Goal: Transaction & Acquisition: Subscribe to service/newsletter

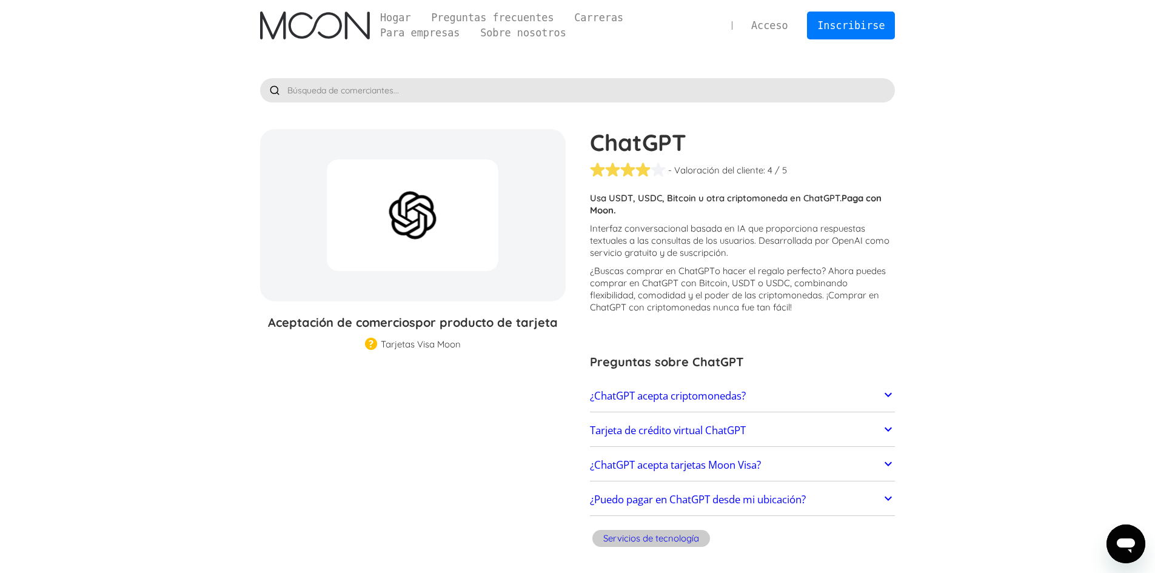
click at [763, 391] on link "¿ChatGPT acepta criptomonedas?" at bounding box center [743, 395] width 306 height 25
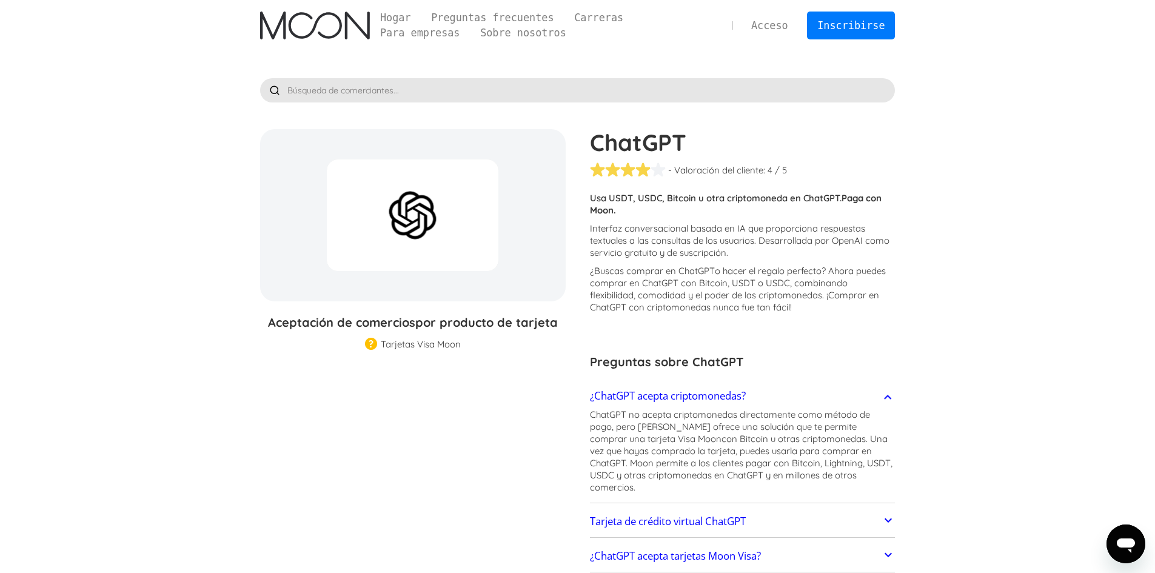
click at [779, 391] on link "¿ChatGPT acepta criptomonedas?" at bounding box center [743, 395] width 306 height 25
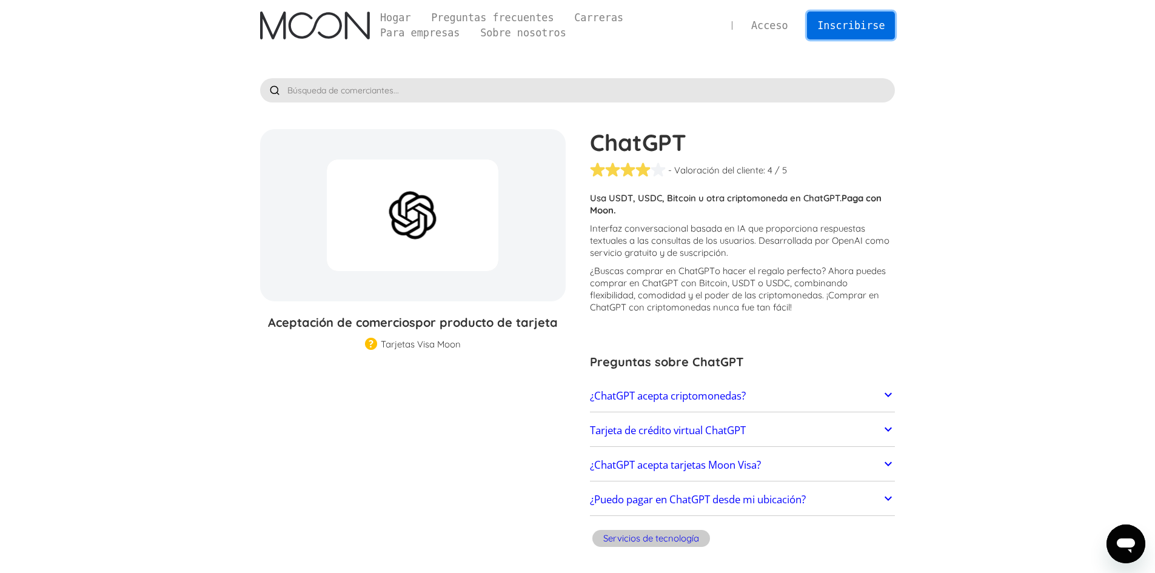
click at [823, 22] on font "Inscribirse" at bounding box center [851, 25] width 67 height 12
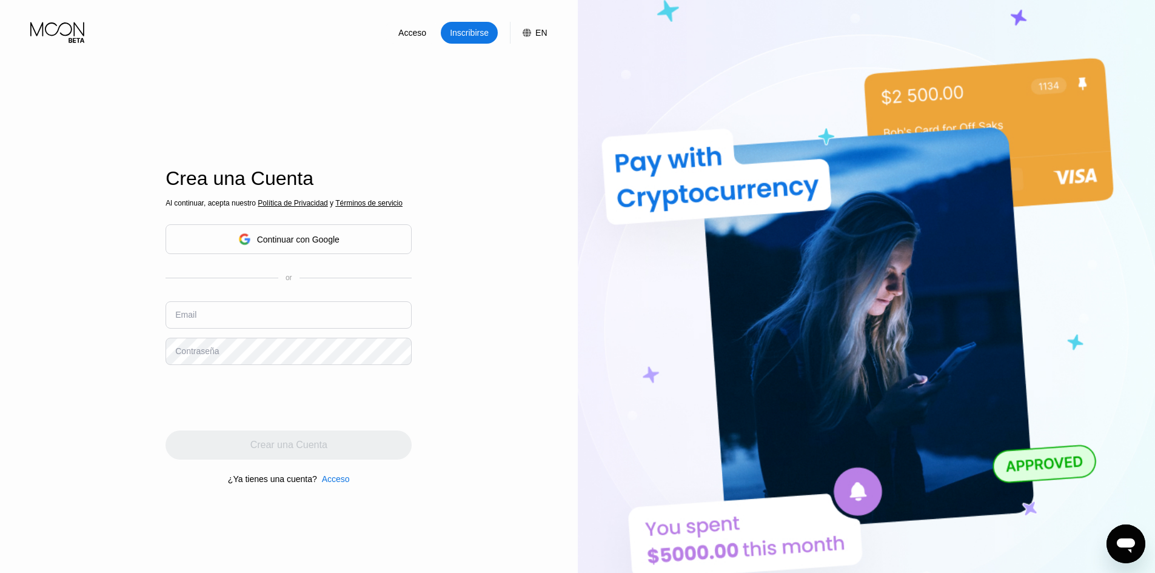
click at [303, 240] on div "Continuar con Google" at bounding box center [298, 240] width 82 height 10
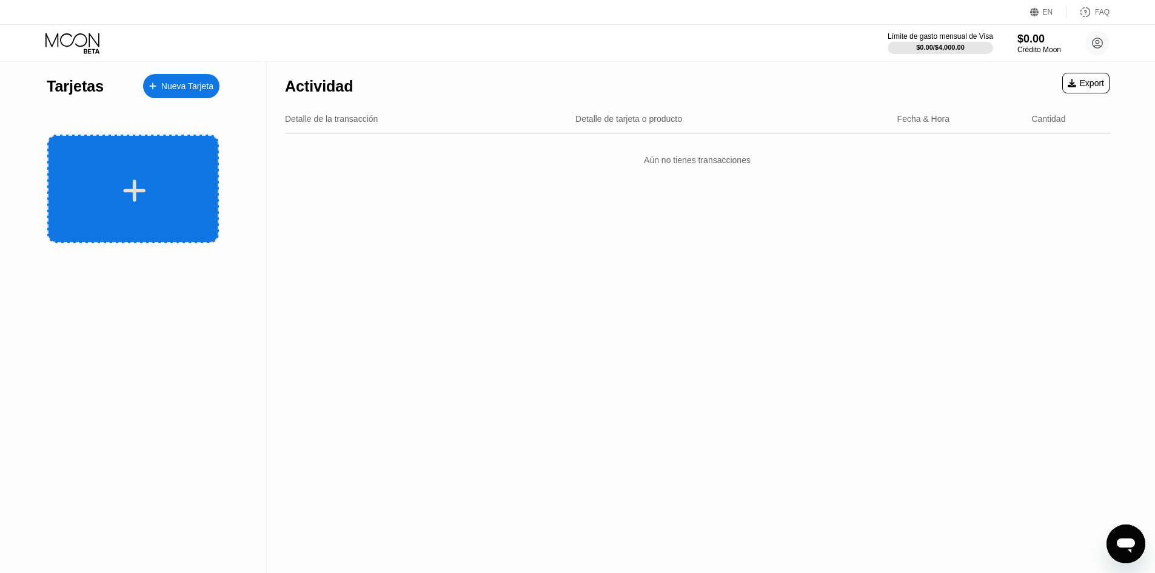
click at [186, 175] on div at bounding box center [133, 189] width 172 height 109
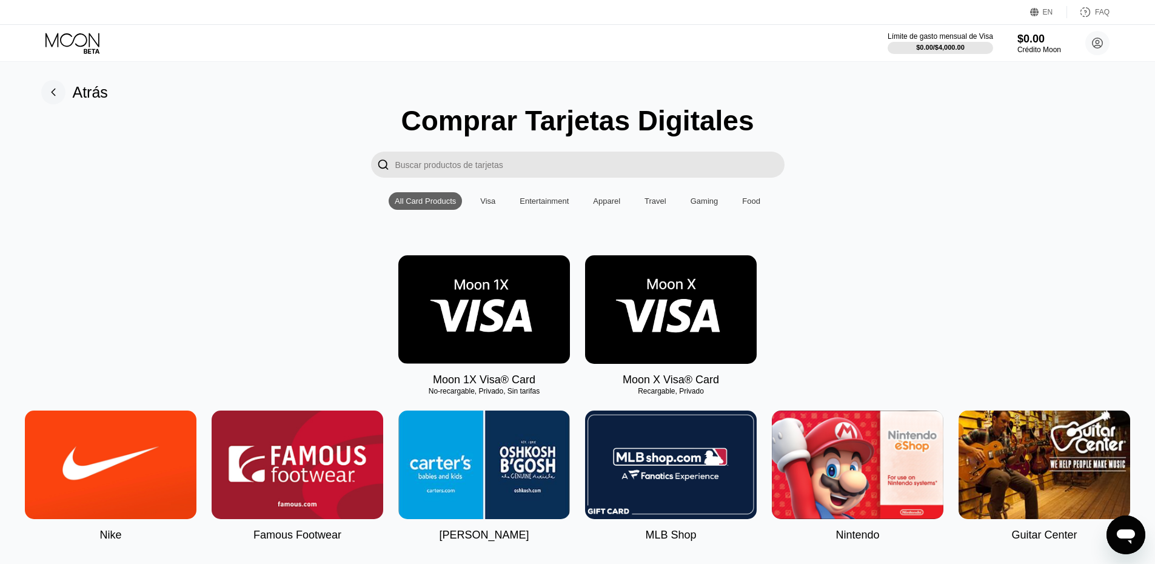
click at [583, 173] on input "Search card products" at bounding box center [589, 165] width 389 height 26
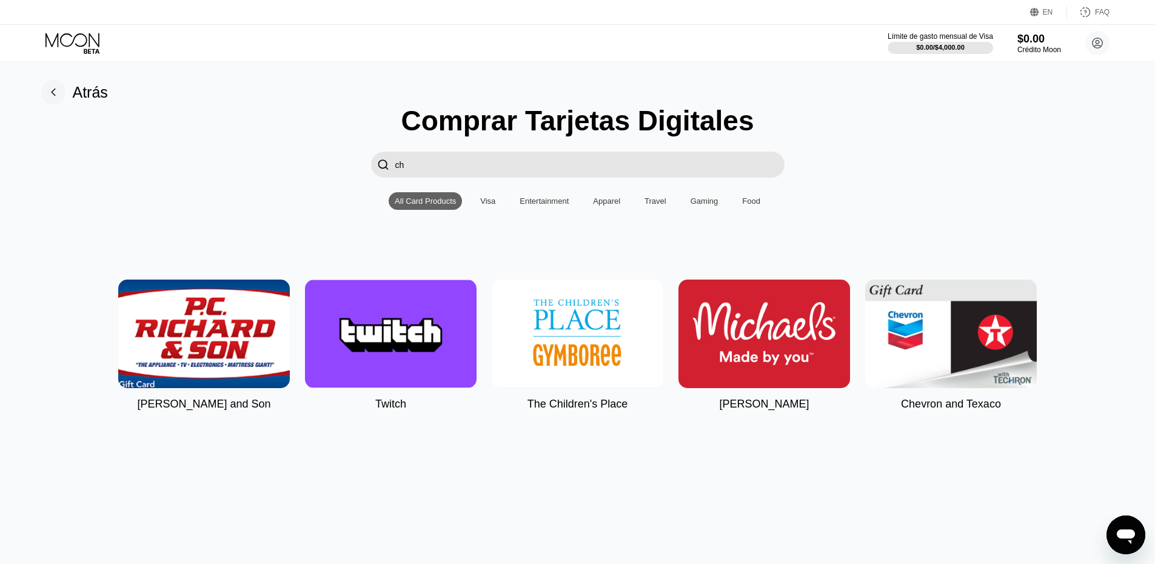
type input "c"
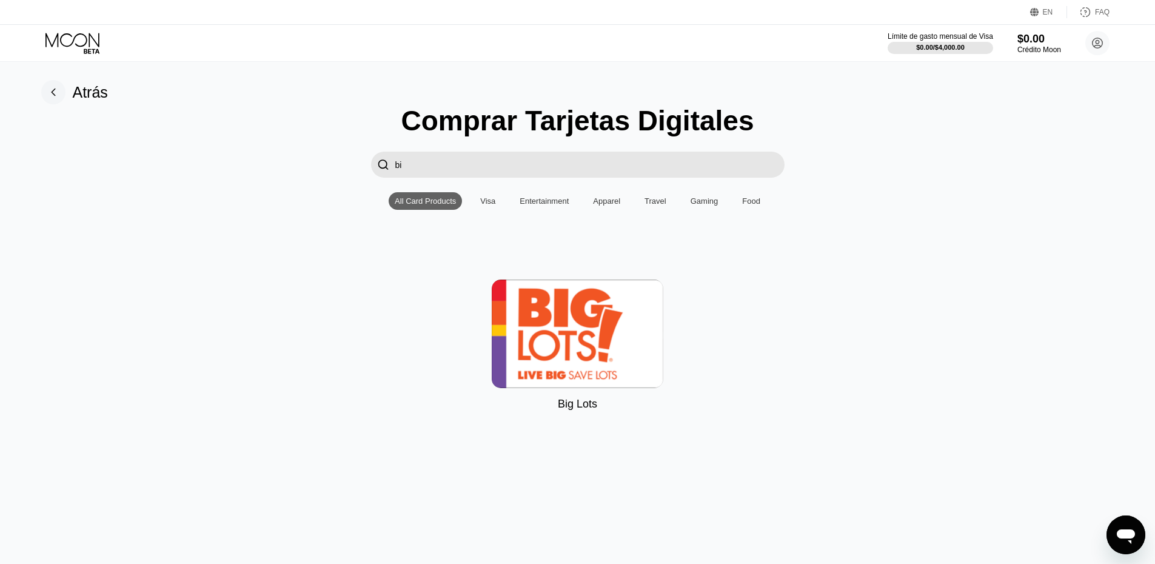
type input "b"
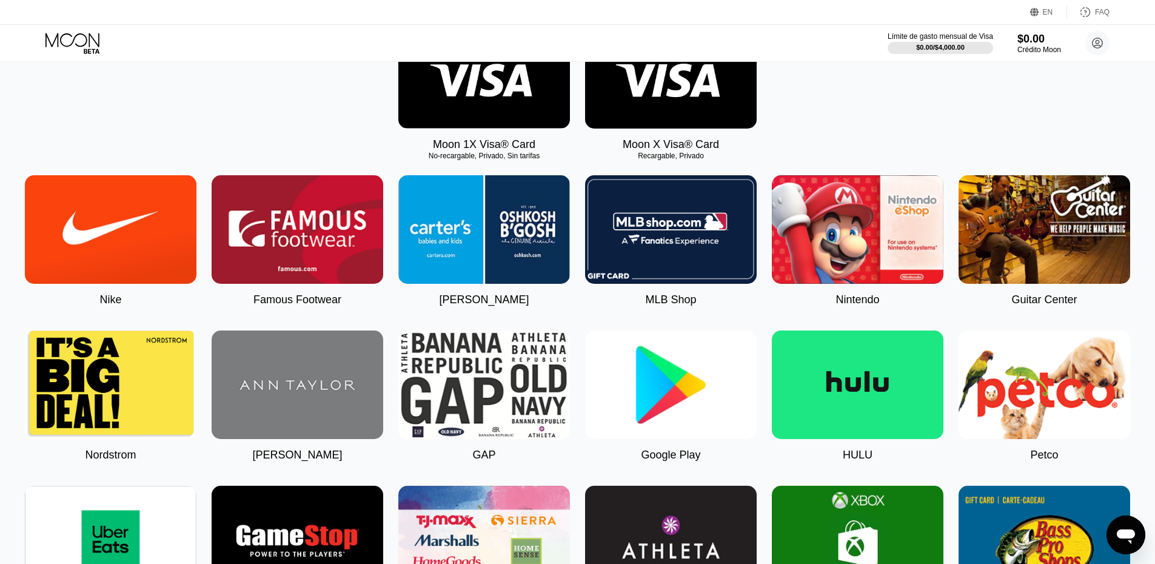
scroll to position [243, 0]
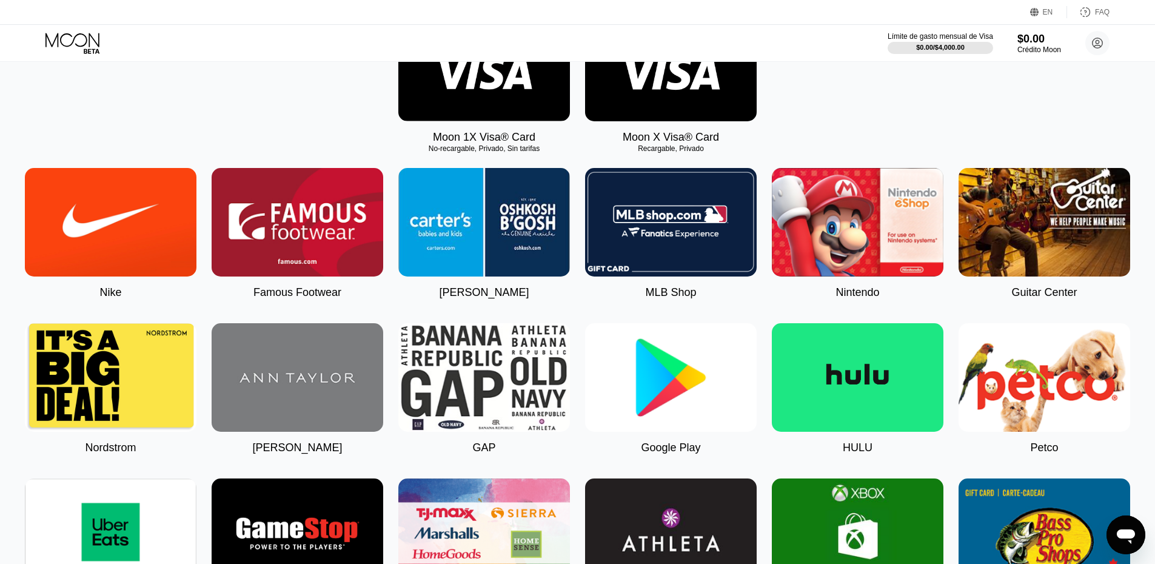
scroll to position [243, 0]
